Goal: Obtain resource: Download file/media

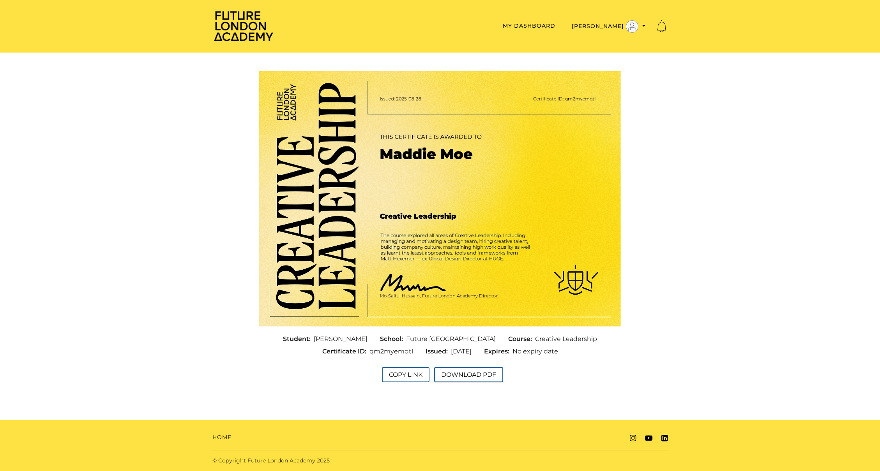
click at [476, 376] on button "Download PDF" at bounding box center [468, 374] width 69 height 15
click at [407, 376] on button "Copy Link" at bounding box center [406, 374] width 48 height 15
drag, startPoint x: 406, startPoint y: 353, endPoint x: 363, endPoint y: 355, distance: 42.9
click at [363, 355] on div "Certificate ID: qm2myemqtl" at bounding box center [367, 352] width 103 height 12
copy span "qm2myemqtl"
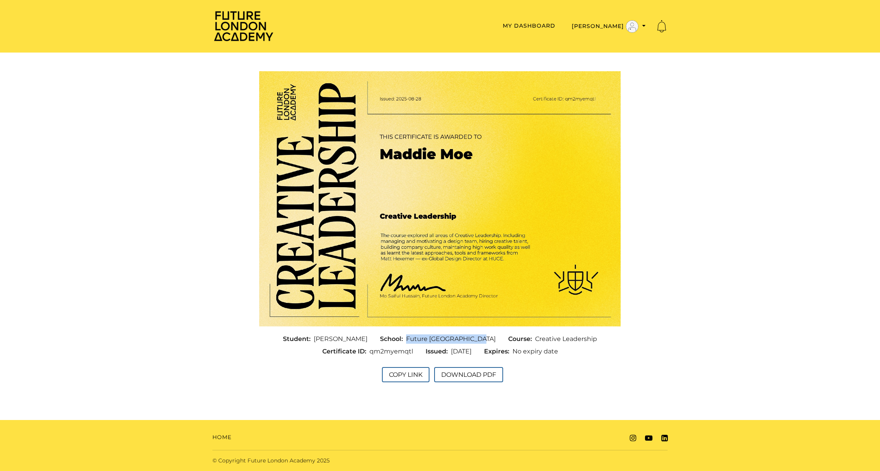
drag, startPoint x: 483, startPoint y: 341, endPoint x: 404, endPoint y: 341, distance: 78.7
click at [404, 341] on div "School: Future London Academy" at bounding box center [438, 339] width 128 height 12
copy span "Future [GEOGRAPHIC_DATA]"
drag, startPoint x: 563, startPoint y: 340, endPoint x: 518, endPoint y: 343, distance: 45.3
click at [518, 343] on div "Student: Maddie Moe School: Future London Academy Course: Creative Leadership C…" at bounding box center [440, 345] width 374 height 25
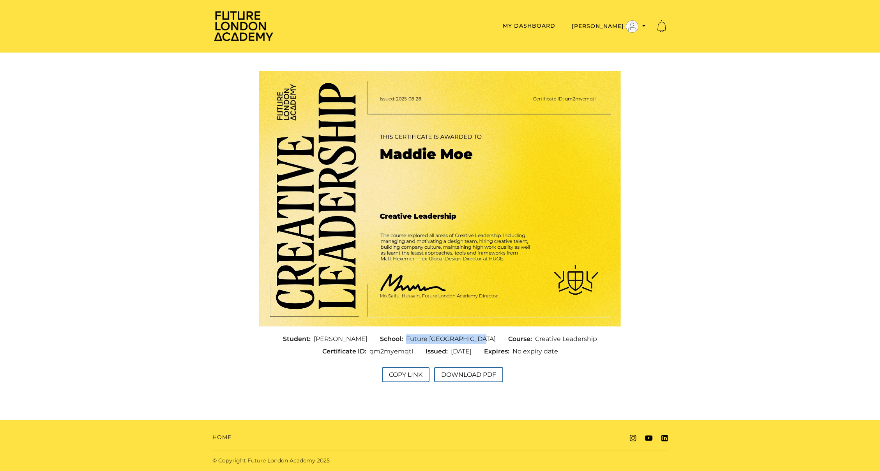
copy div "Creative Leadership"
click at [493, 371] on button "Download PDF" at bounding box center [468, 374] width 69 height 15
